Goal: Task Accomplishment & Management: Manage account settings

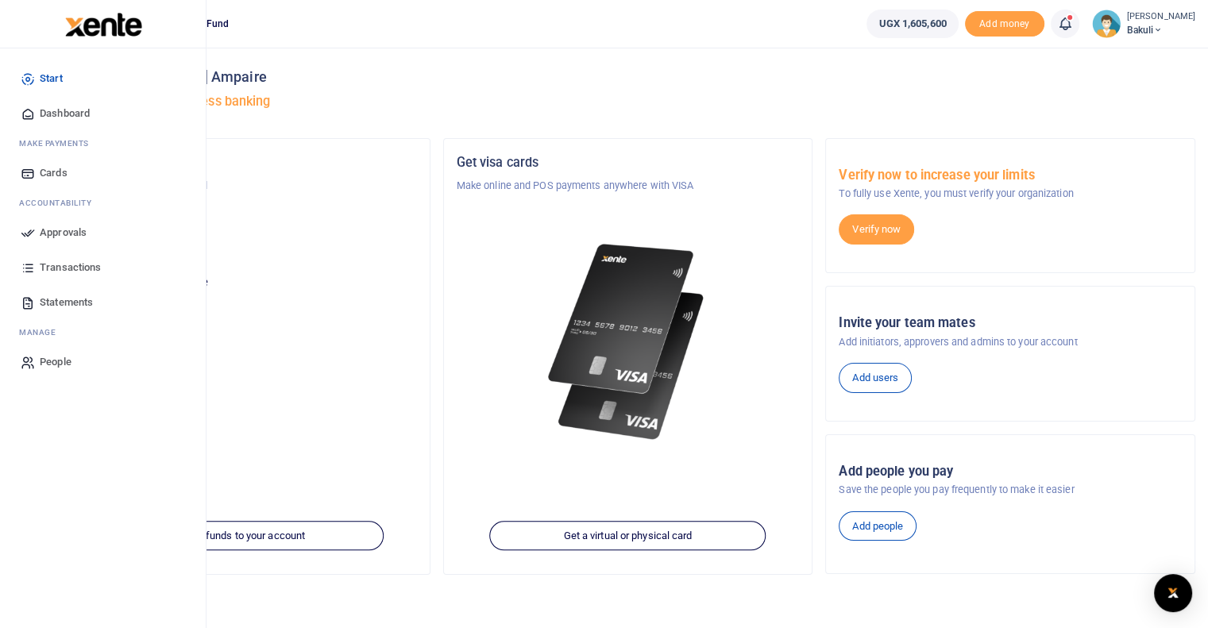
click at [29, 237] on icon at bounding box center [28, 233] width 14 height 14
click at [27, 234] on icon at bounding box center [28, 233] width 14 height 14
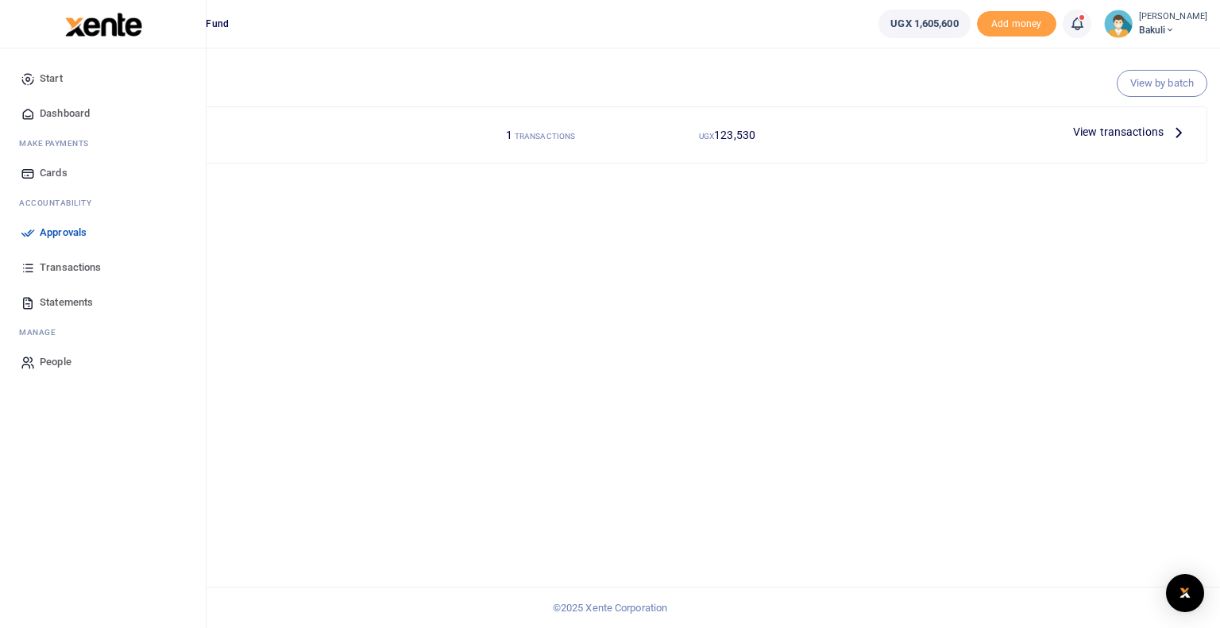
click at [57, 229] on span "Approvals" at bounding box center [63, 233] width 47 height 16
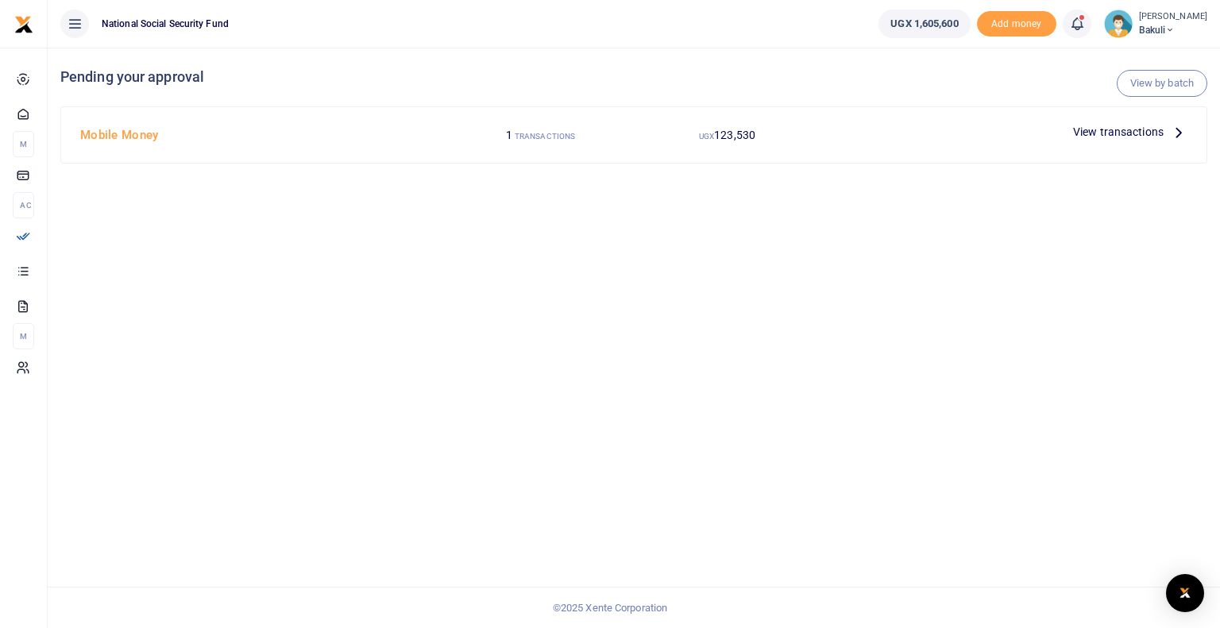
click at [1099, 128] on span "View transactions" at bounding box center [1118, 131] width 91 height 17
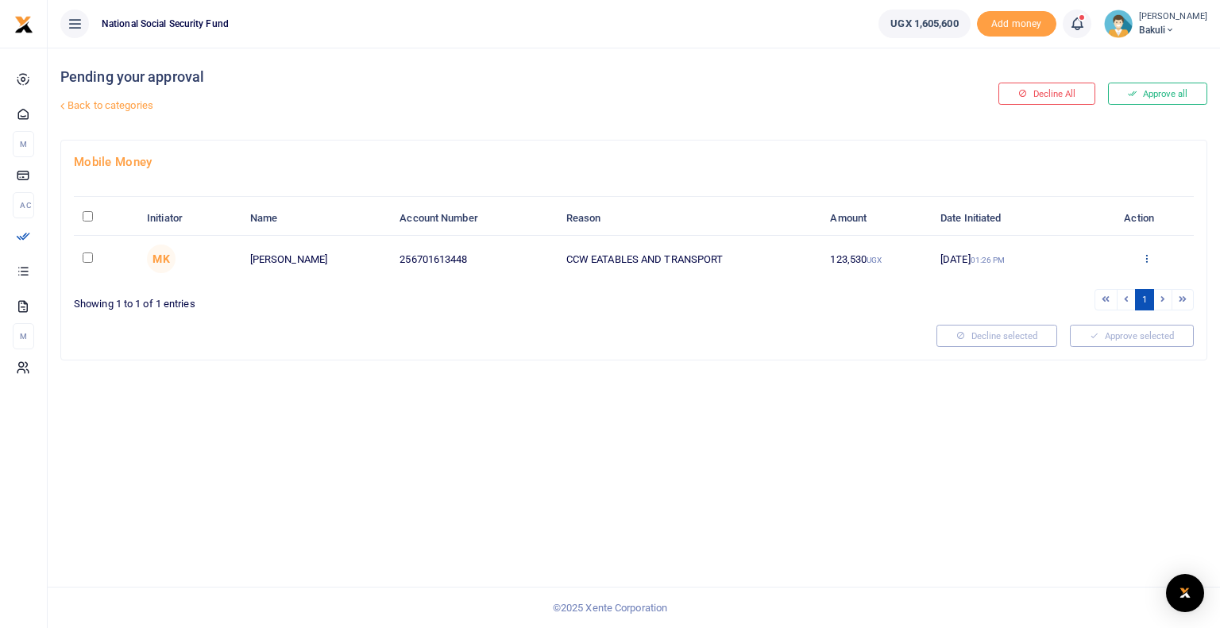
click at [1144, 255] on icon at bounding box center [1146, 258] width 10 height 11
click at [1075, 287] on link "Approve" at bounding box center [1088, 284] width 125 height 22
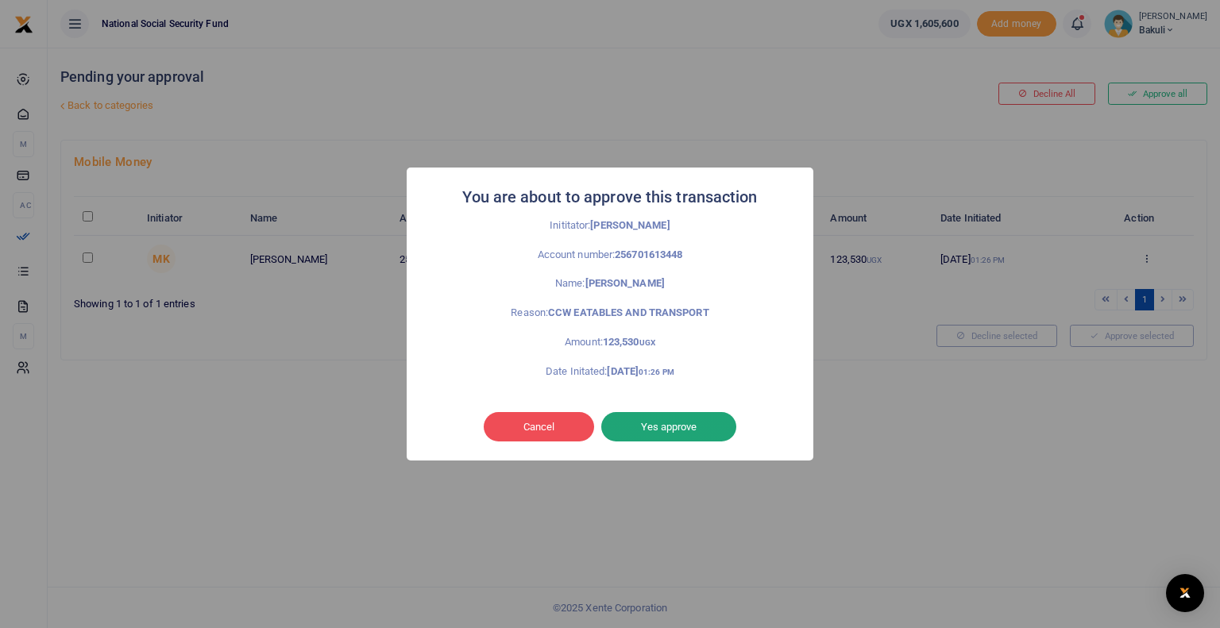
click at [643, 426] on button "Yes approve" at bounding box center [668, 427] width 135 height 30
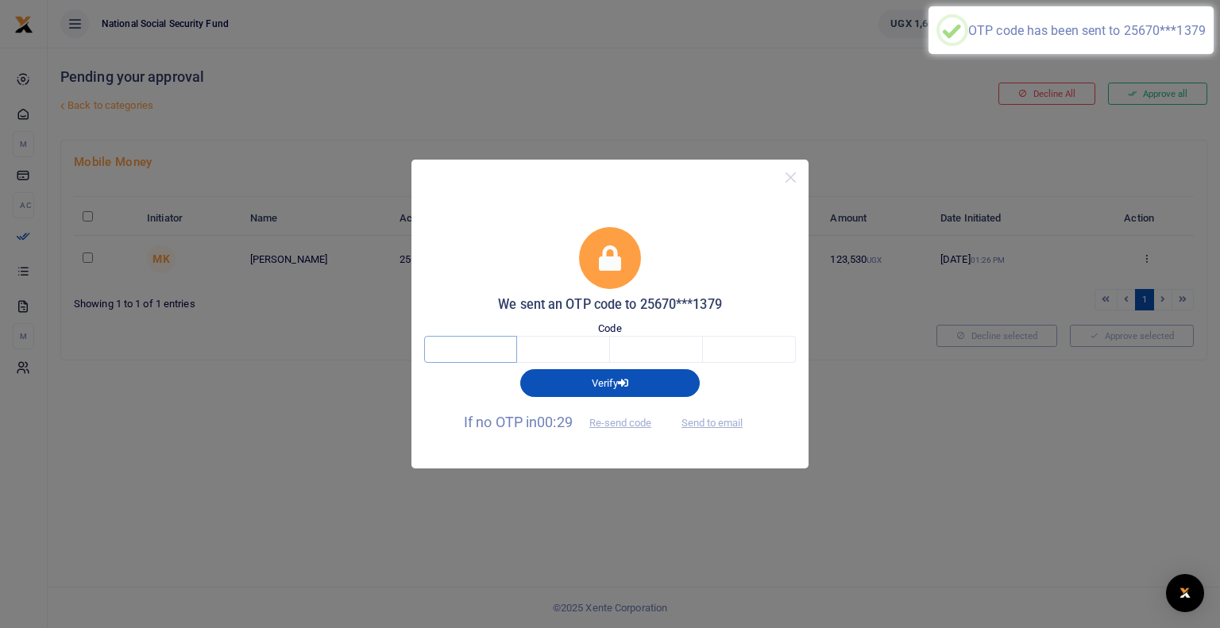
click at [469, 353] on input "text" at bounding box center [470, 349] width 93 height 27
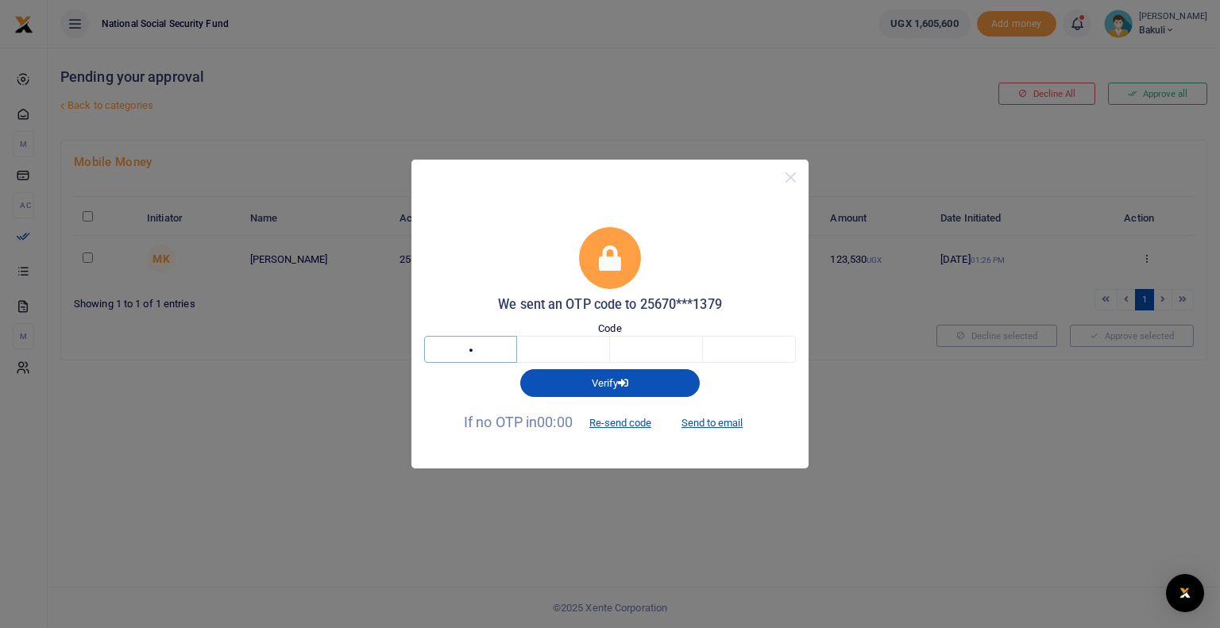
type input "2"
type input "0"
type input "7"
type input "3"
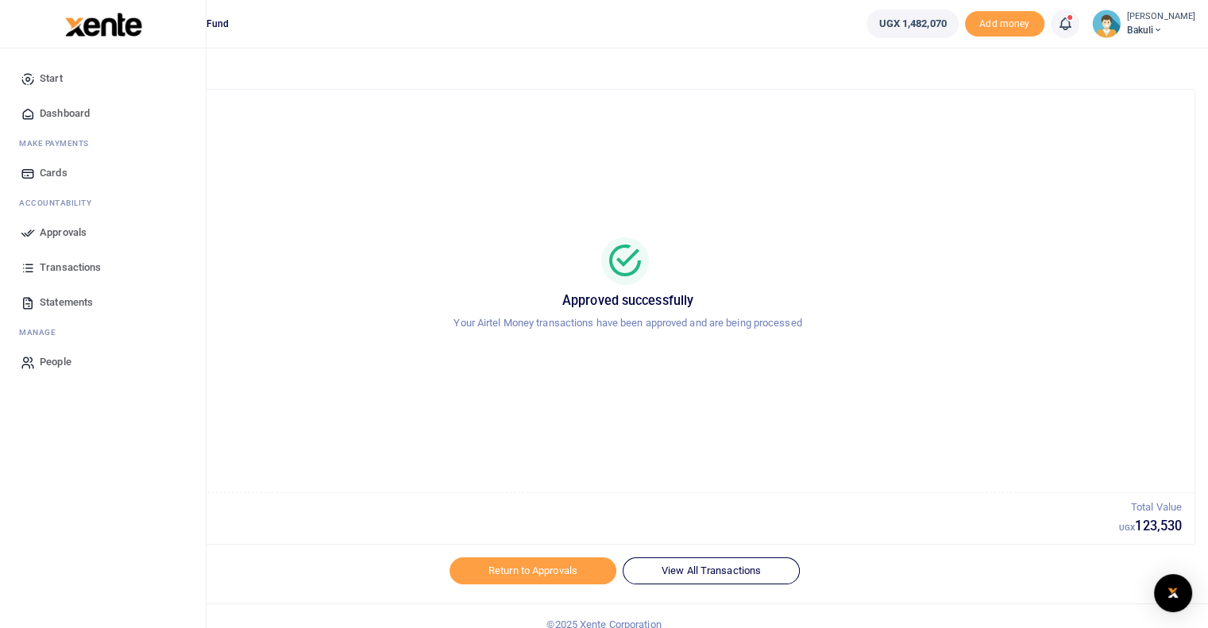
click at [51, 112] on span "Dashboard" at bounding box center [65, 114] width 50 height 16
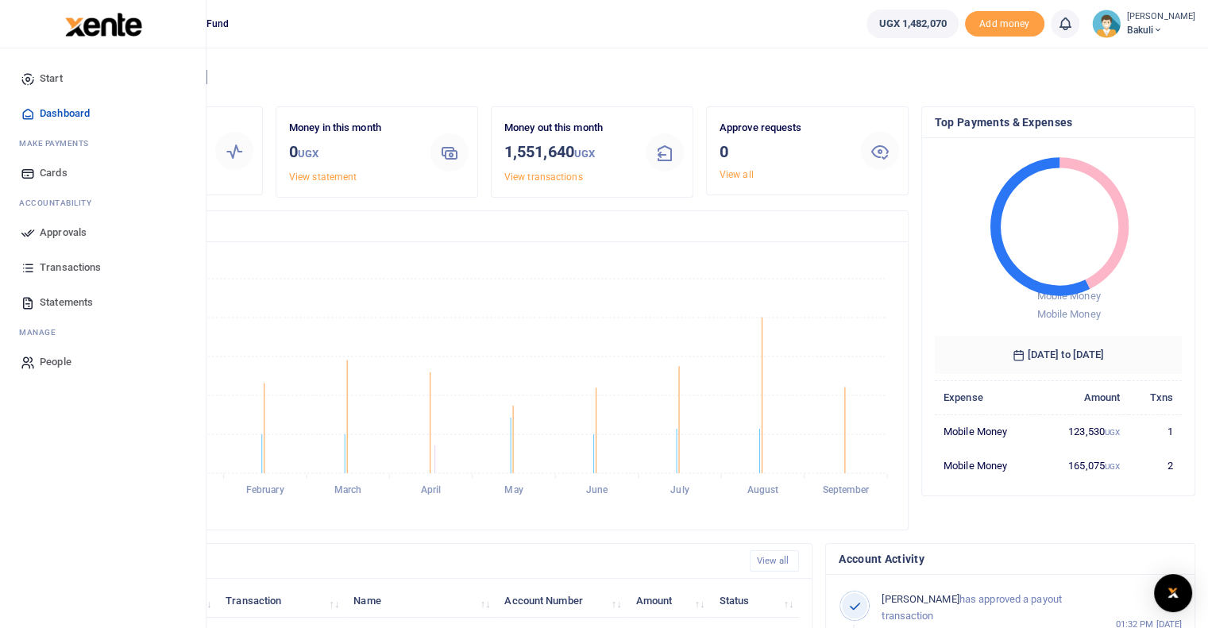
click at [61, 272] on span "Transactions" at bounding box center [70, 268] width 61 height 16
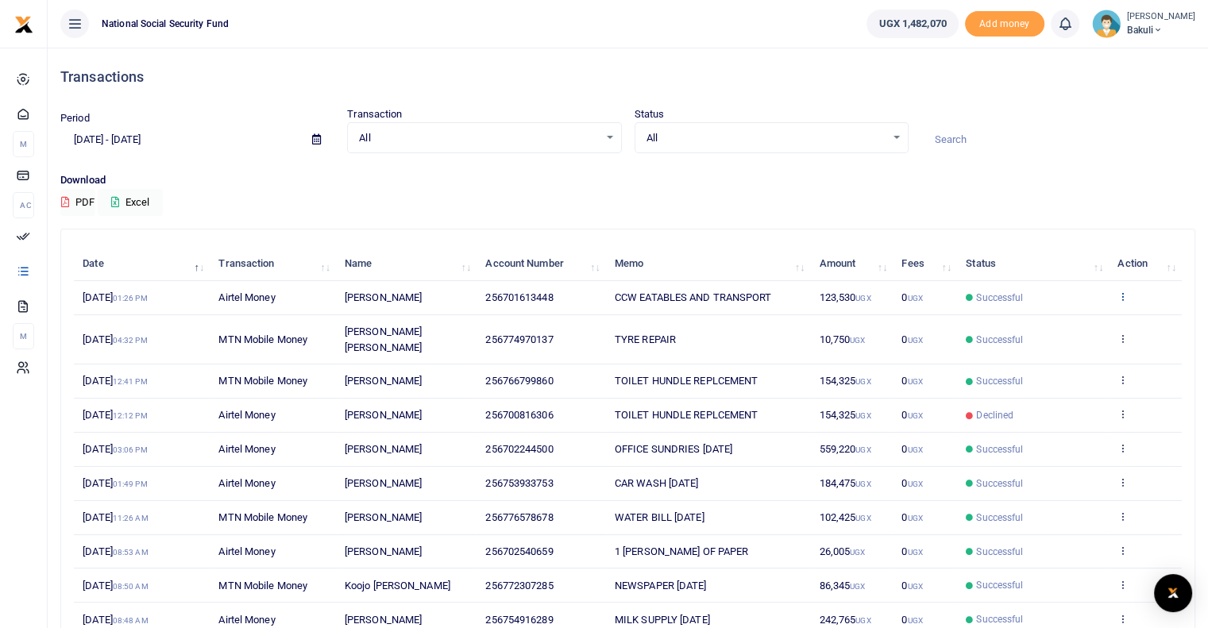
click at [1123, 298] on icon at bounding box center [1123, 296] width 10 height 11
click at [1050, 323] on link "View details" at bounding box center [1064, 322] width 125 height 22
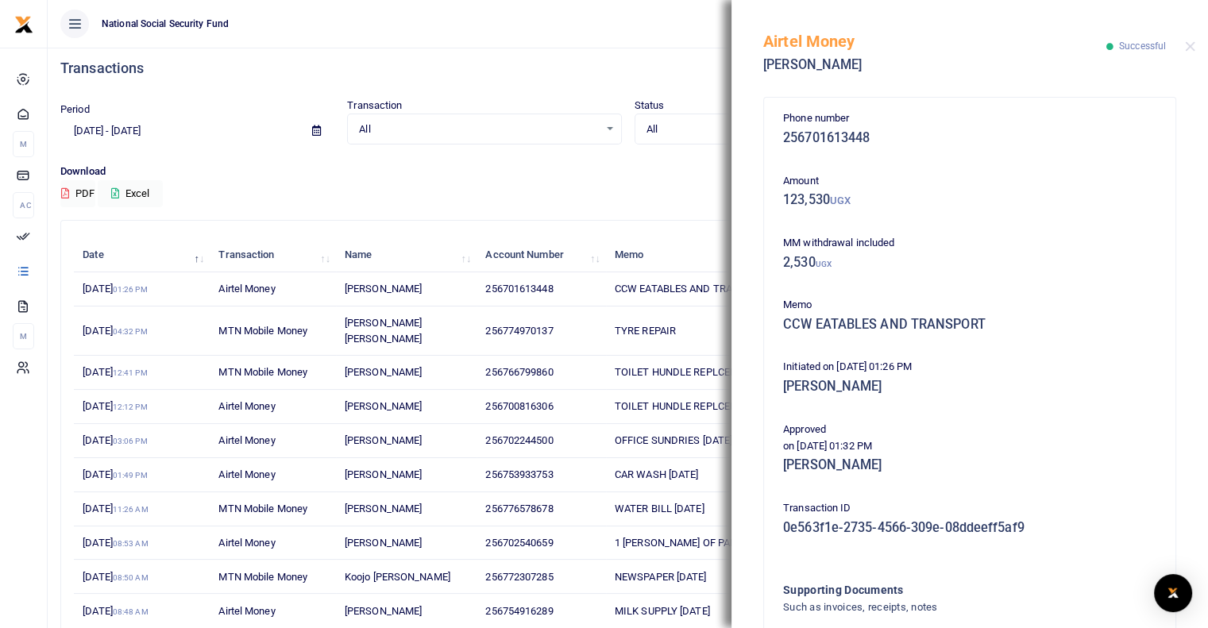
scroll to position [3, 0]
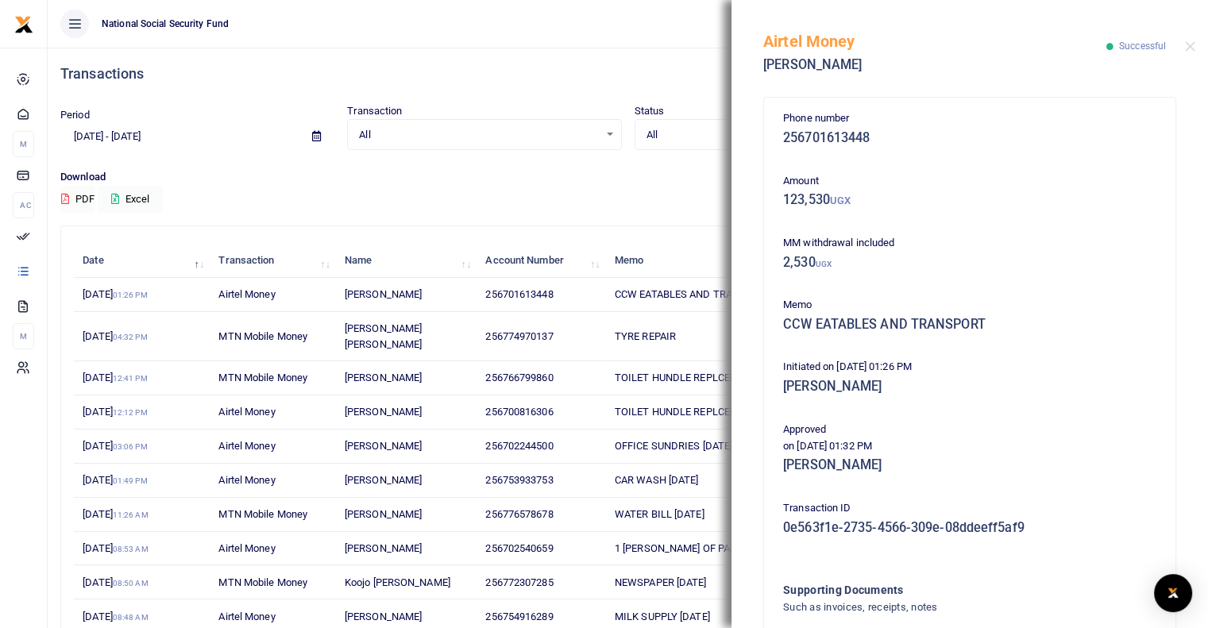
click at [489, 69] on h4 "Transactions" at bounding box center [627, 73] width 1135 height 17
click at [1192, 47] on button "Close" at bounding box center [1190, 46] width 10 height 10
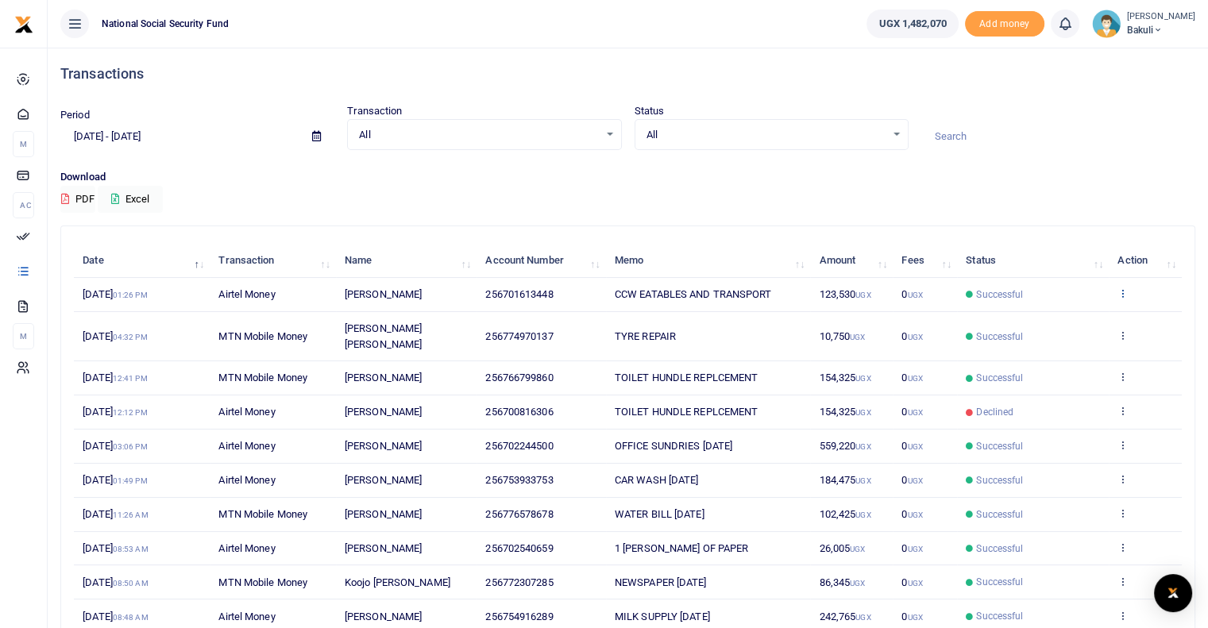
click at [1122, 288] on icon at bounding box center [1123, 293] width 10 height 11
click at [1061, 317] on link "View details" at bounding box center [1064, 319] width 125 height 22
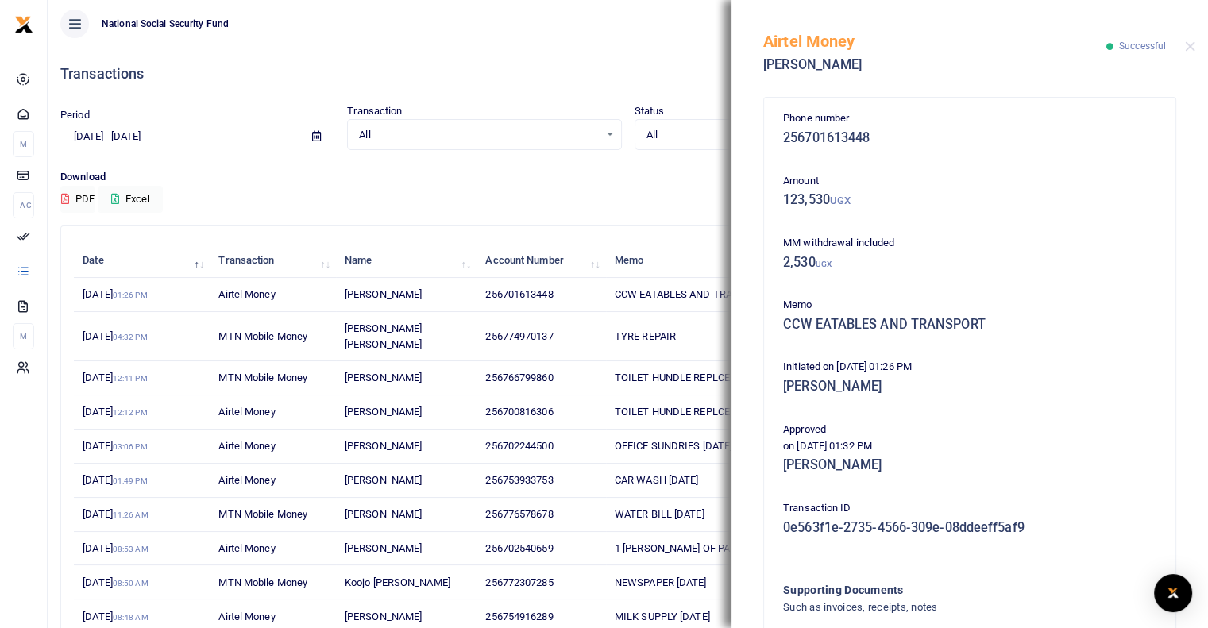
click at [477, 75] on h4 "Transactions" at bounding box center [627, 73] width 1135 height 17
